Goal: Check status: Check status

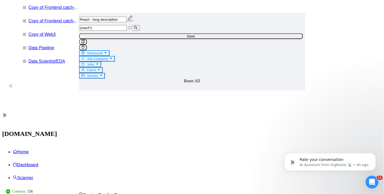
click at [38, 163] on link "Dashboard" at bounding box center [25, 165] width 25 height 5
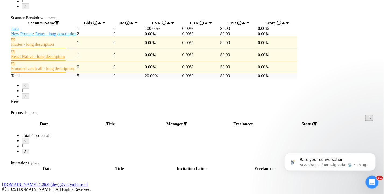
type input "[DATE]"
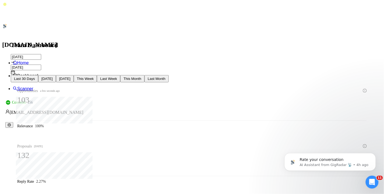
click at [53, 77] on span "[DATE]" at bounding box center [46, 79] width 11 height 4
click at [71, 77] on span "[DATE]" at bounding box center [64, 79] width 11 height 4
type input "[DATE]"
